Goal: Information Seeking & Learning: Learn about a topic

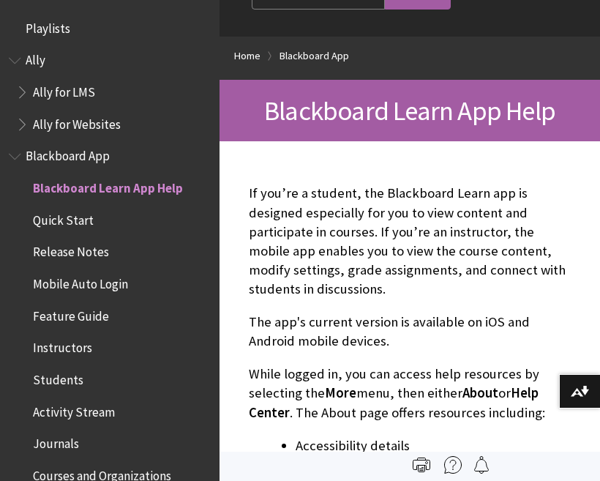
scroll to position [152, 0]
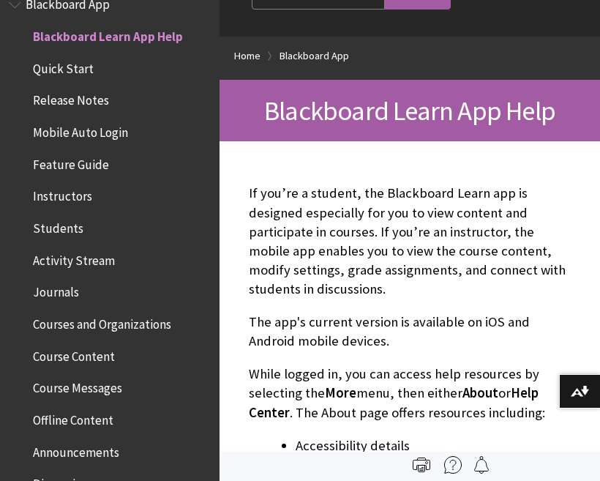
click at [563, 395] on button "Download alternative formats ..." at bounding box center [579, 391] width 41 height 35
click at [0, 0] on img at bounding box center [0, 0] width 0 height 0
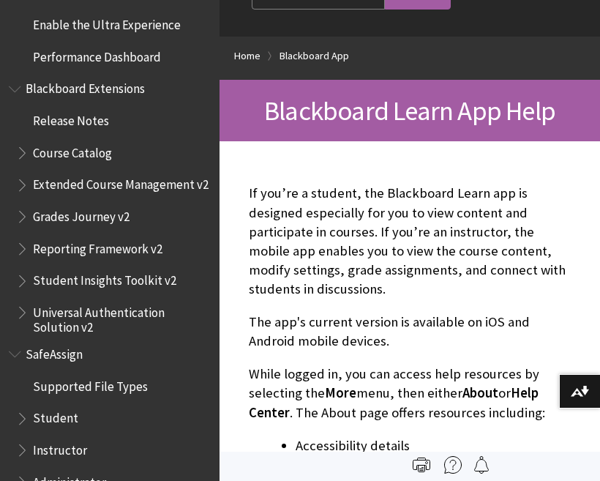
click at [540, 317] on p "The app's current version is available on iOS and Android mobile devices." at bounding box center [410, 332] width 322 height 38
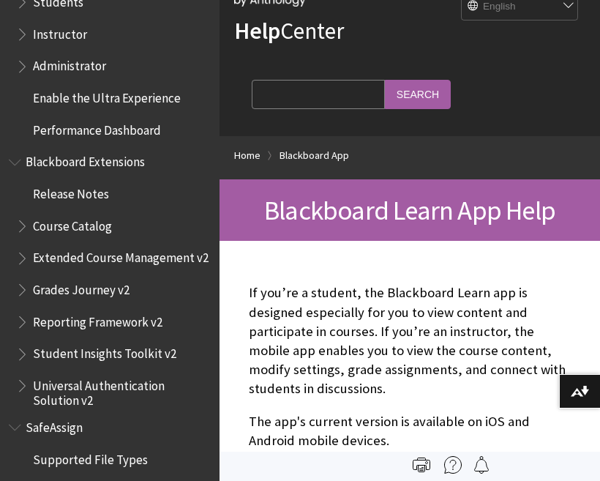
scroll to position [0, 0]
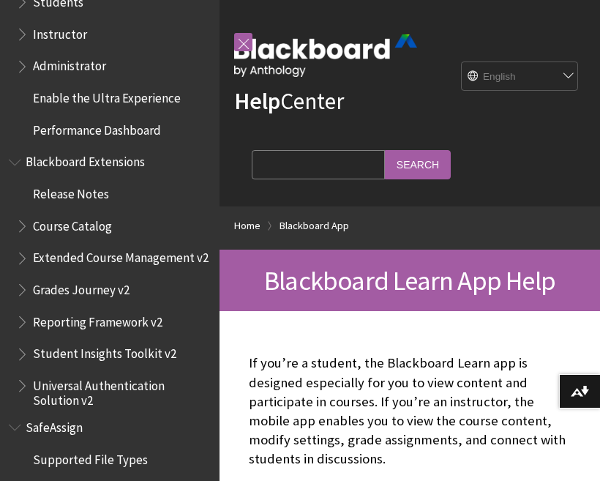
click at [552, 73] on select "English عربية Català Cymraeg Deutsch Español Suomi Français עברית Italiano 日本語 …" at bounding box center [520, 76] width 117 height 29
select select "/ar-sa/Blackboard_App"
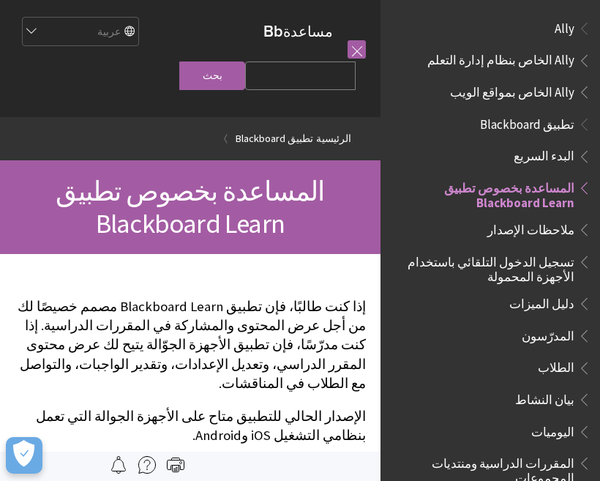
scroll to position [152, 0]
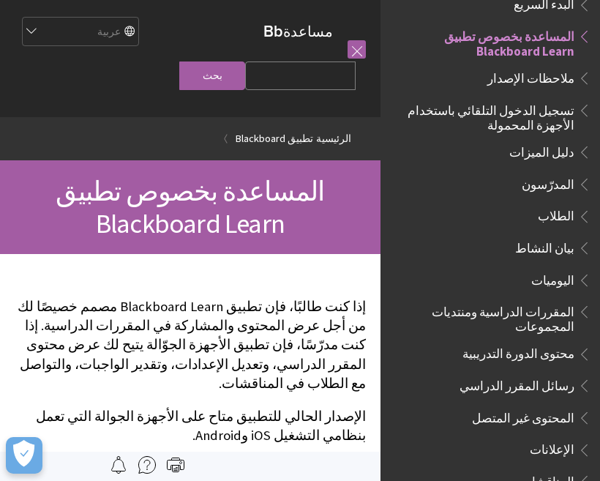
click at [304, 90] on input "Search Query" at bounding box center [300, 75] width 111 height 29
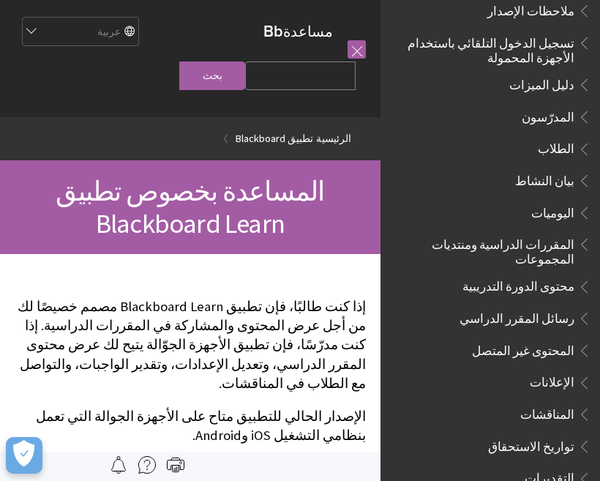
scroll to position [225, 0]
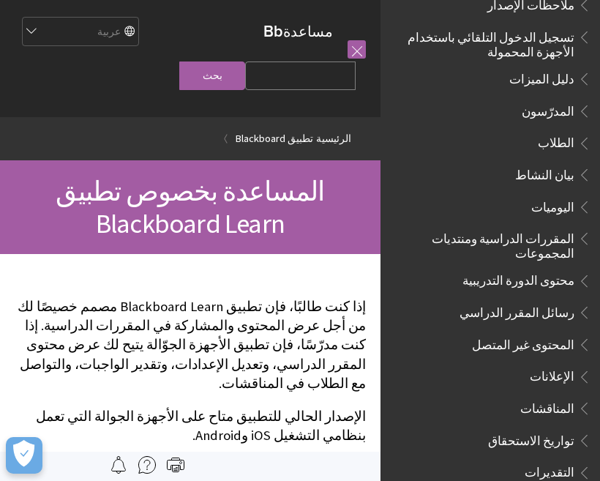
click at [566, 142] on span "الطلاب" at bounding box center [556, 141] width 37 height 20
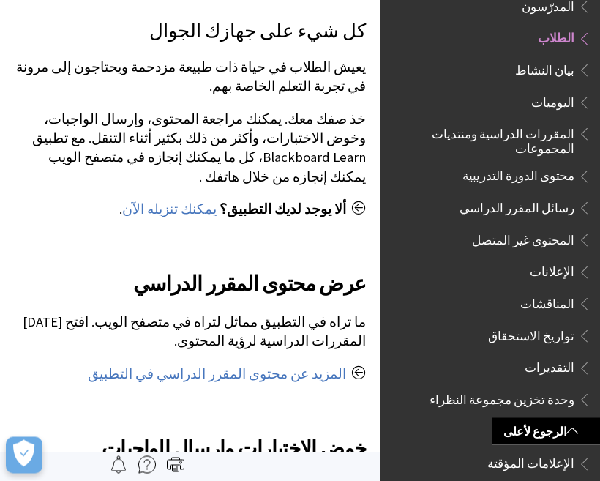
scroll to position [547, 0]
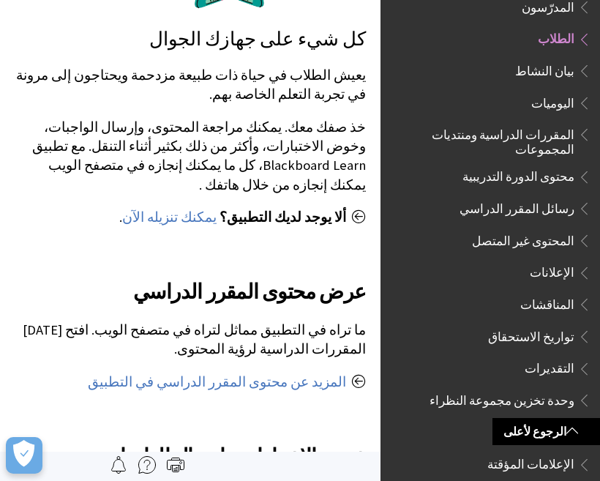
click at [585, 33] on span "Book outline for Blackboard App Help" at bounding box center [582, 36] width 15 height 18
click at [583, 34] on span "Book outline for Blackboard App Help" at bounding box center [582, 36] width 15 height 18
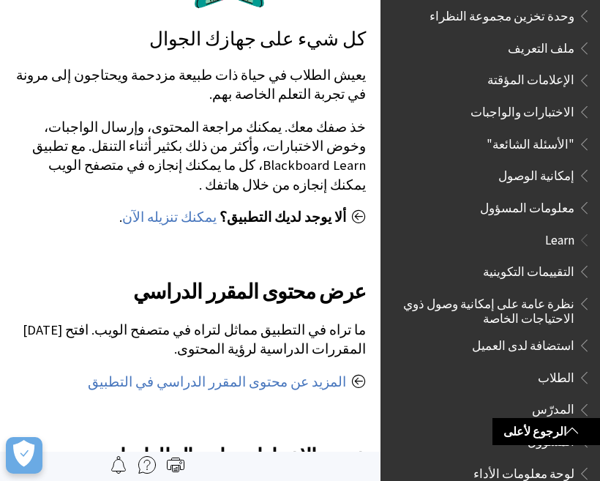
scroll to position [723, 0]
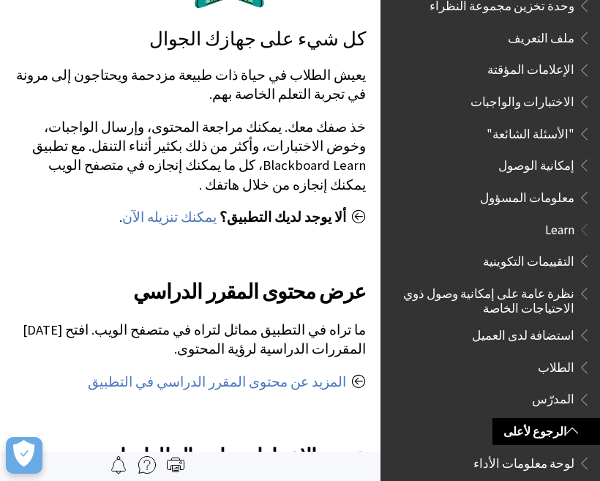
click at [561, 153] on span "إمكانية الوصول" at bounding box center [536, 163] width 76 height 20
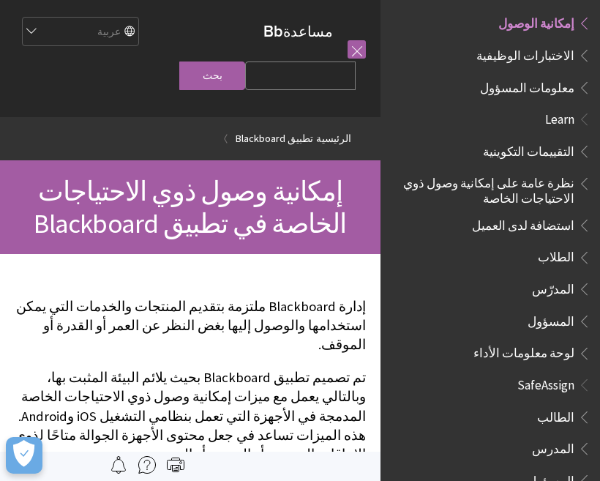
scroll to position [864, 0]
click at [580, 406] on span "Book outline for Blackboard SafeAssign" at bounding box center [582, 415] width 15 height 18
click at [568, 406] on span "الطالب" at bounding box center [555, 416] width 37 height 20
click at [584, 406] on span "Book outline for Blackboard SafeAssign" at bounding box center [582, 415] width 15 height 18
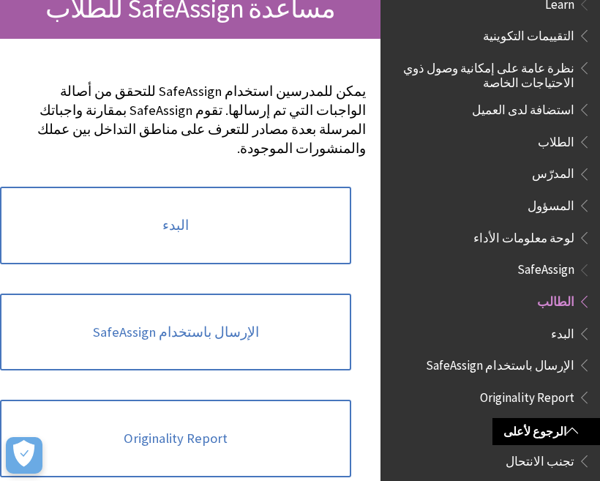
scroll to position [176, 0]
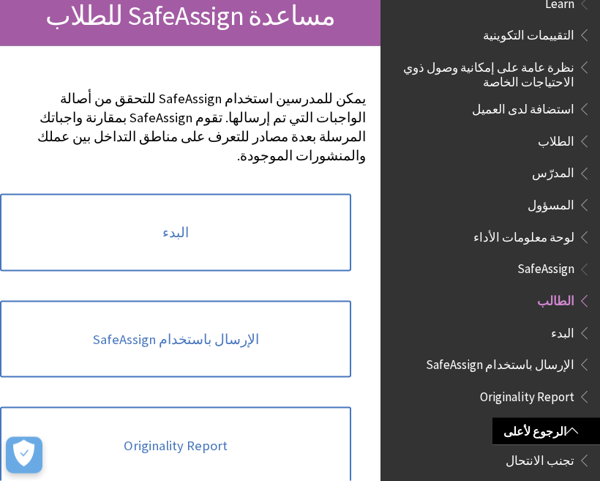
click at [316, 224] on link "البدء" at bounding box center [175, 233] width 351 height 78
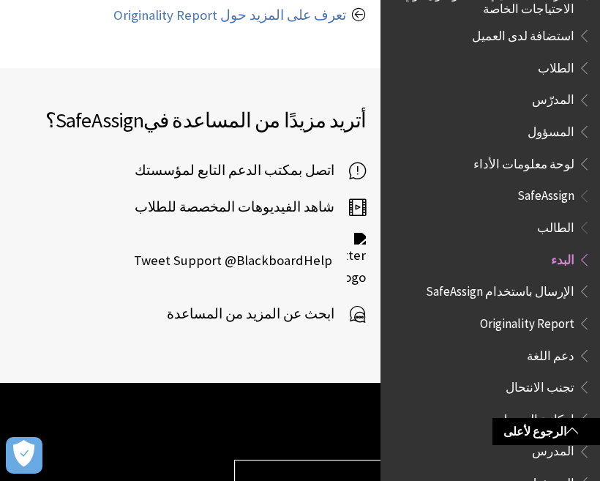
scroll to position [1022, 0]
click at [580, 408] on span "Book outline for Blackboard SafeAssign" at bounding box center [582, 417] width 15 height 18
